Goal: Task Accomplishment & Management: Complete application form

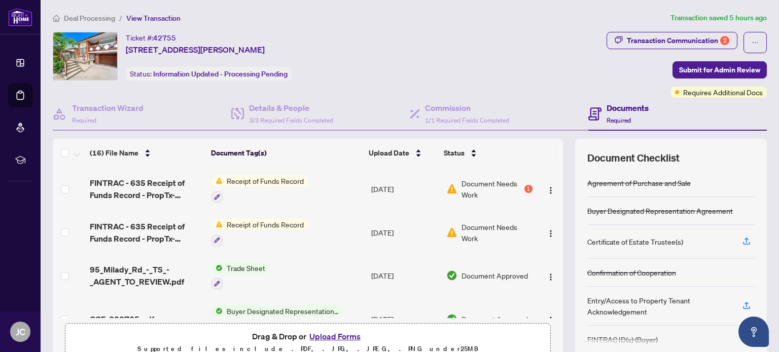
click at [515, 183] on div "Document Needs Work 1" at bounding box center [489, 189] width 86 height 22
click at [247, 222] on span "Receipt of Funds Record" at bounding box center [265, 224] width 85 height 11
click at [247, 265] on div "Document Tags Receipt of Funds Record" at bounding box center [257, 264] width 112 height 26
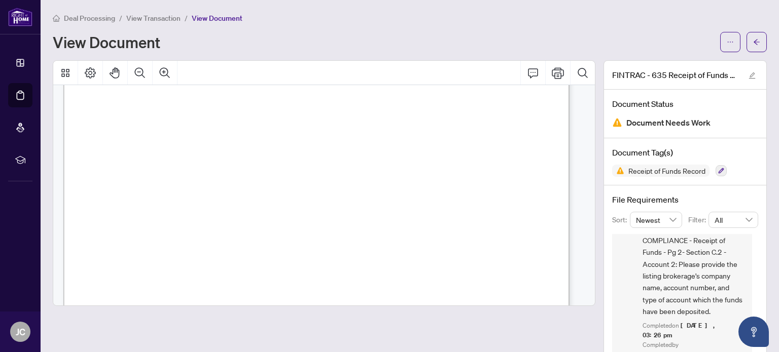
scroll to position [32, 0]
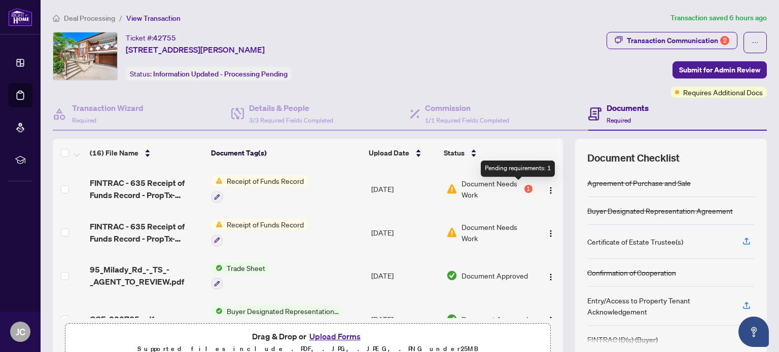
click at [524, 189] on div "1" at bounding box center [528, 189] width 8 height 8
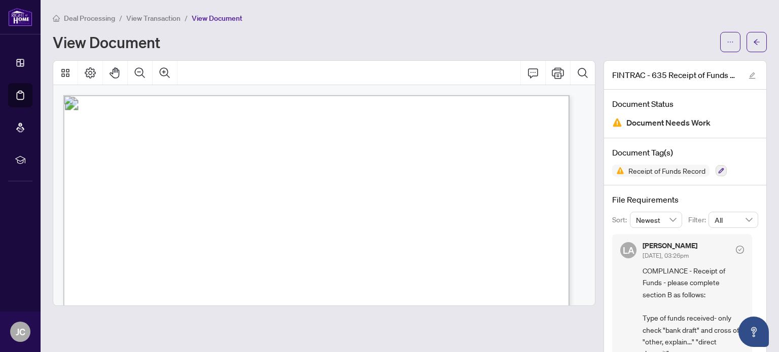
drag, startPoint x: 747, startPoint y: 267, endPoint x: 748, endPoint y: 273, distance: 6.7
click at [748, 273] on div "[PERSON_NAME] [DATE], 03:26pm COMPLIANCE - Receipt of Funds - please complete s…" at bounding box center [685, 297] width 146 height 127
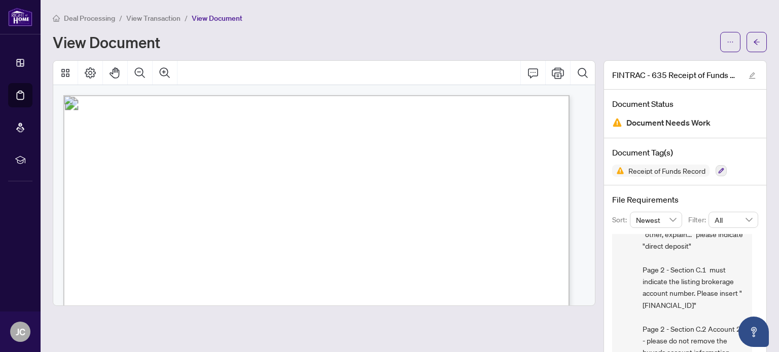
scroll to position [170, 0]
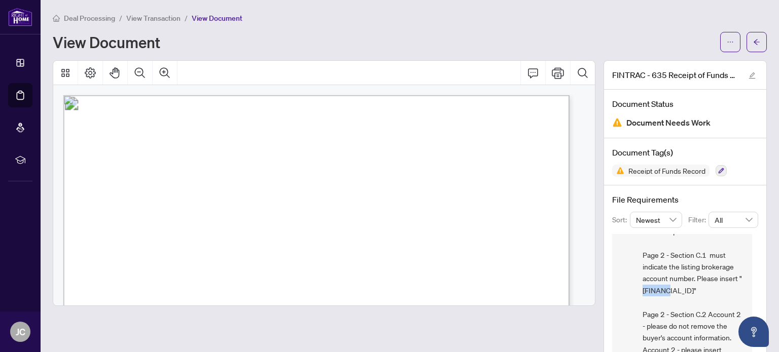
drag, startPoint x: 637, startPoint y: 288, endPoint x: 667, endPoint y: 289, distance: 30.4
click at [667, 289] on span "COMPLIANCE - Receipt of Funds - please complete section B as follows: Type of f…" at bounding box center [692, 249] width 101 height 308
copy span "1029149"
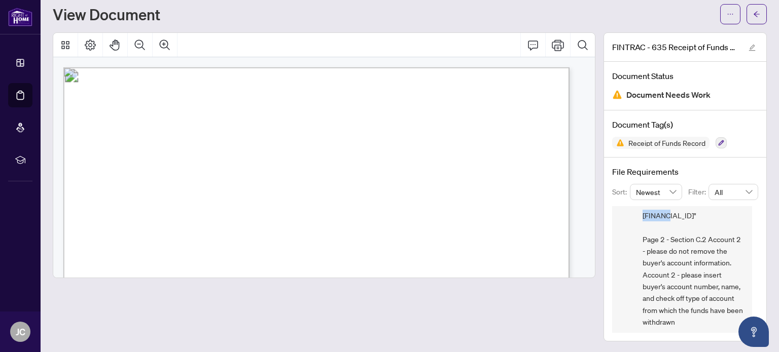
scroll to position [220, 0]
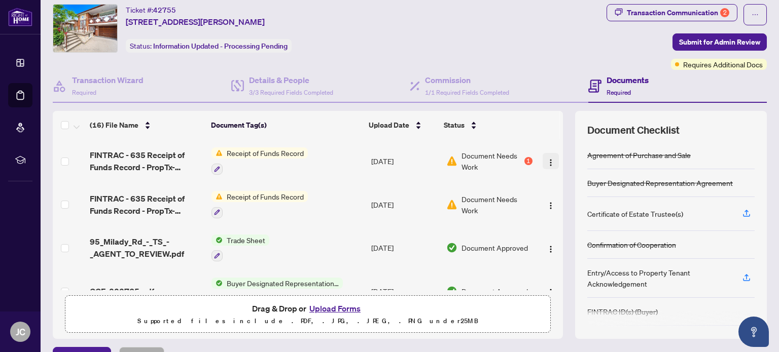
click at [547, 164] on span "button" at bounding box center [551, 161] width 8 height 11
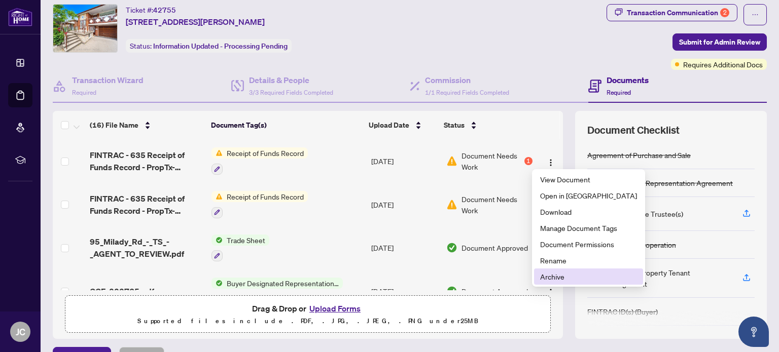
click at [550, 274] on span "Archive" at bounding box center [588, 276] width 97 height 11
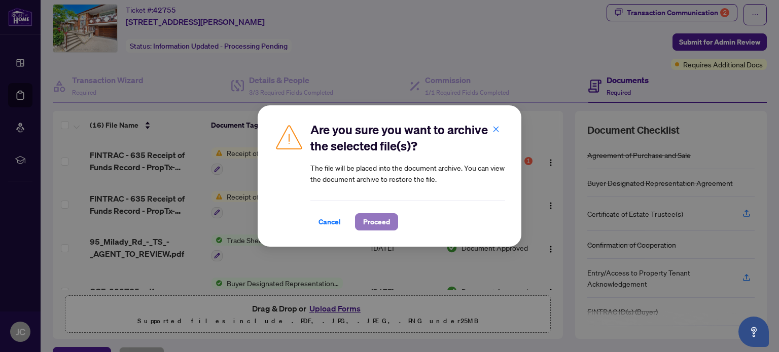
click at [380, 217] on span "Proceed" at bounding box center [376, 222] width 27 height 16
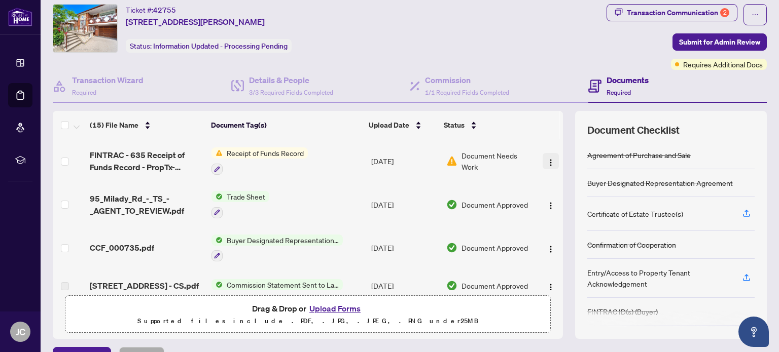
click at [547, 160] on img "button" at bounding box center [551, 163] width 8 height 8
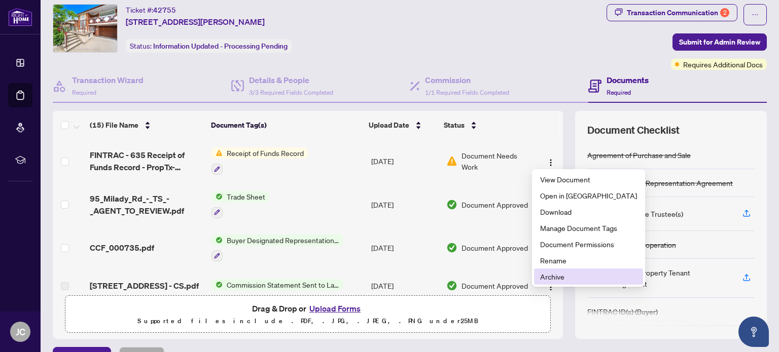
click at [546, 274] on span "Archive" at bounding box center [588, 276] width 97 height 11
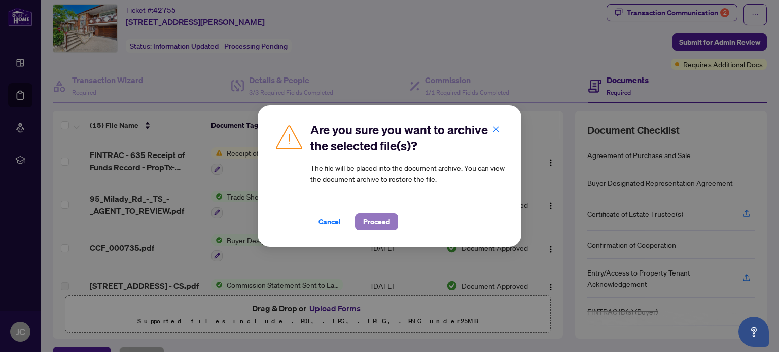
click at [382, 227] on span "Proceed" at bounding box center [376, 222] width 27 height 16
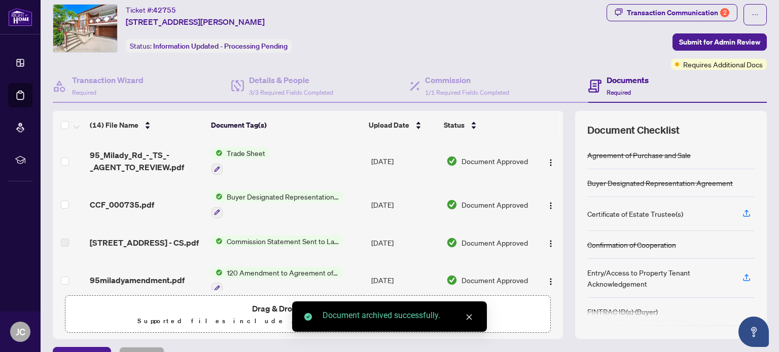
click at [468, 319] on icon "close" at bounding box center [468, 317] width 7 height 7
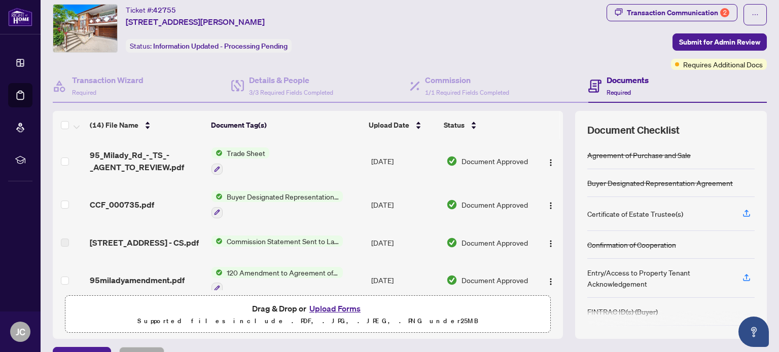
click at [343, 303] on button "Upload Forms" at bounding box center [334, 308] width 57 height 13
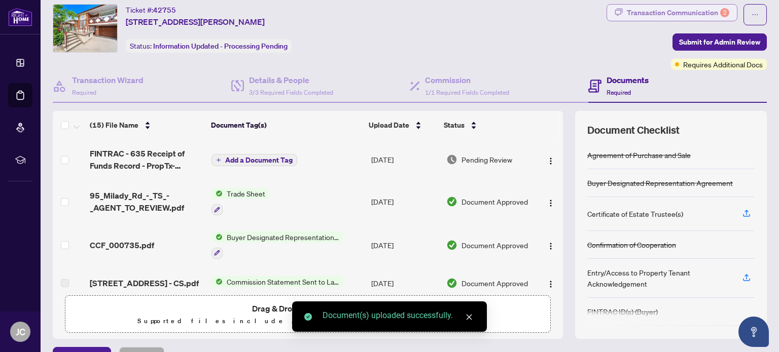
click at [647, 14] on div "Transaction Communication 2" at bounding box center [678, 13] width 102 height 16
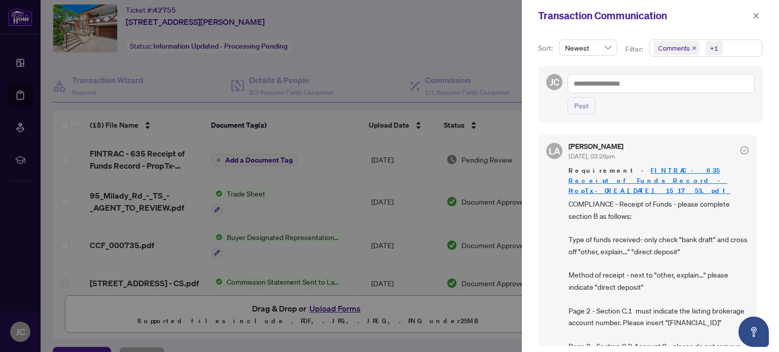
click at [489, 20] on div at bounding box center [389, 176] width 779 height 352
click at [760, 12] on button "button" at bounding box center [755, 16] width 13 height 12
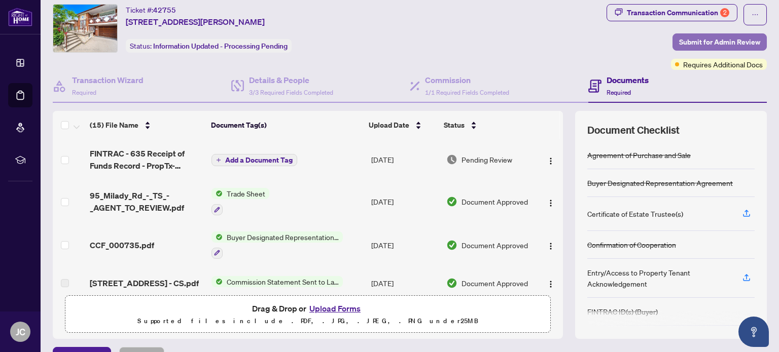
click at [702, 41] on span "Submit for Admin Review" at bounding box center [719, 42] width 81 height 16
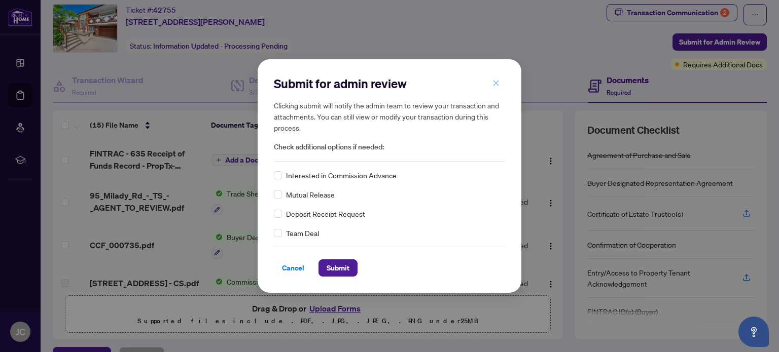
click at [491, 85] on button "button" at bounding box center [496, 83] width 20 height 17
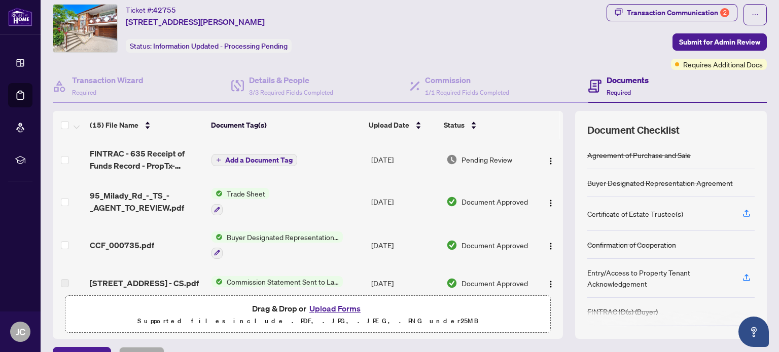
click at [245, 163] on button "Add a Document Tag" at bounding box center [254, 160] width 86 height 12
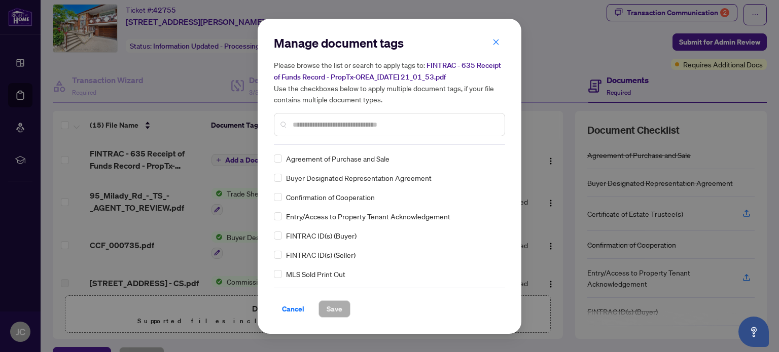
click at [298, 125] on input "text" at bounding box center [395, 124] width 204 height 11
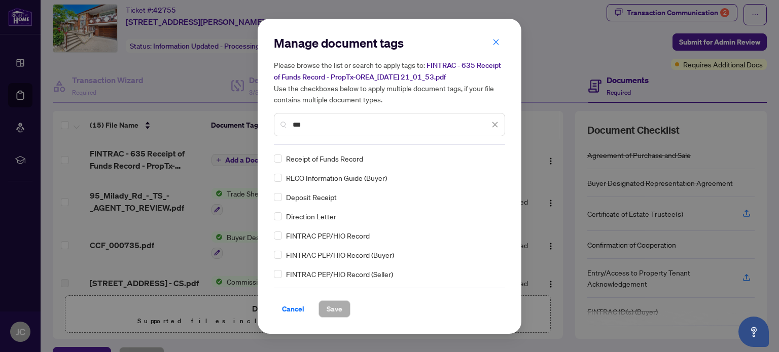
type input "***"
click at [334, 310] on span "Save" at bounding box center [334, 309] width 16 height 16
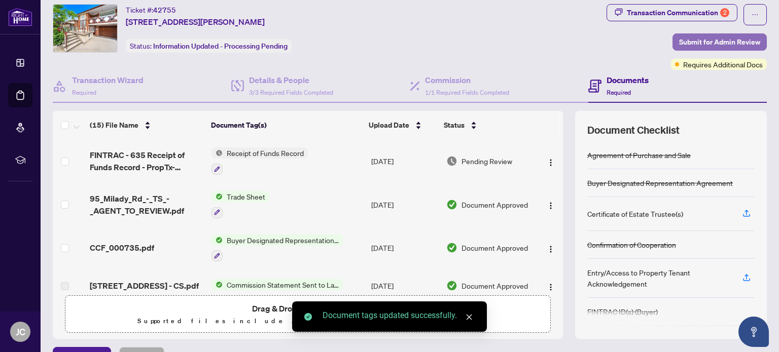
click at [700, 40] on span "Submit for Admin Review" at bounding box center [719, 42] width 81 height 16
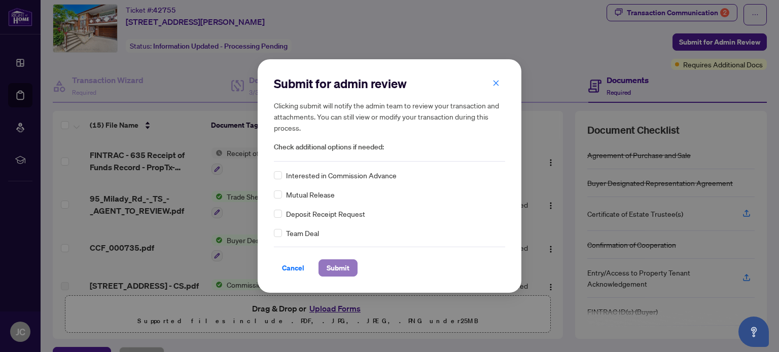
click at [343, 261] on span "Submit" at bounding box center [337, 268] width 23 height 16
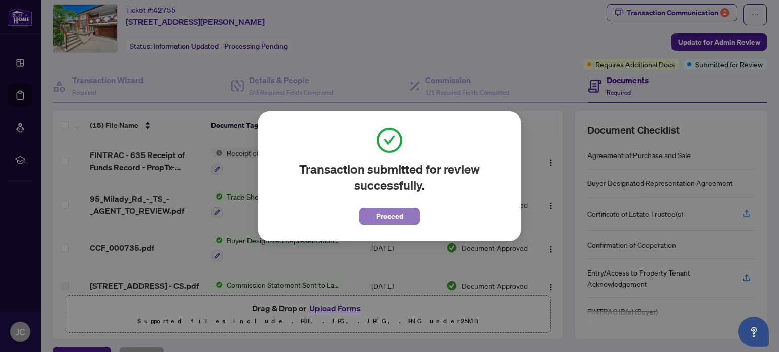
click at [374, 221] on button "Proceed" at bounding box center [389, 216] width 61 height 17
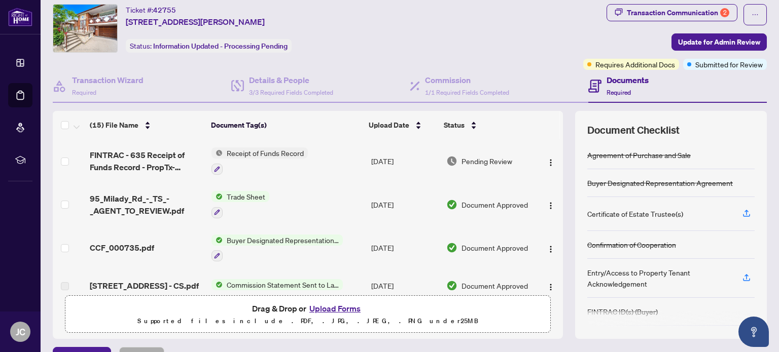
click at [240, 191] on span "Trade Sheet" at bounding box center [246, 196] width 47 height 11
click at [226, 245] on span "Trade Sheet" at bounding box center [216, 244] width 47 height 11
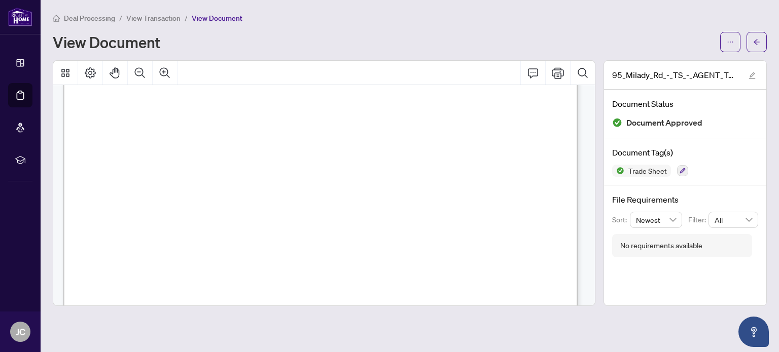
scroll to position [171, 0]
